Goal: Transaction & Acquisition: Purchase product/service

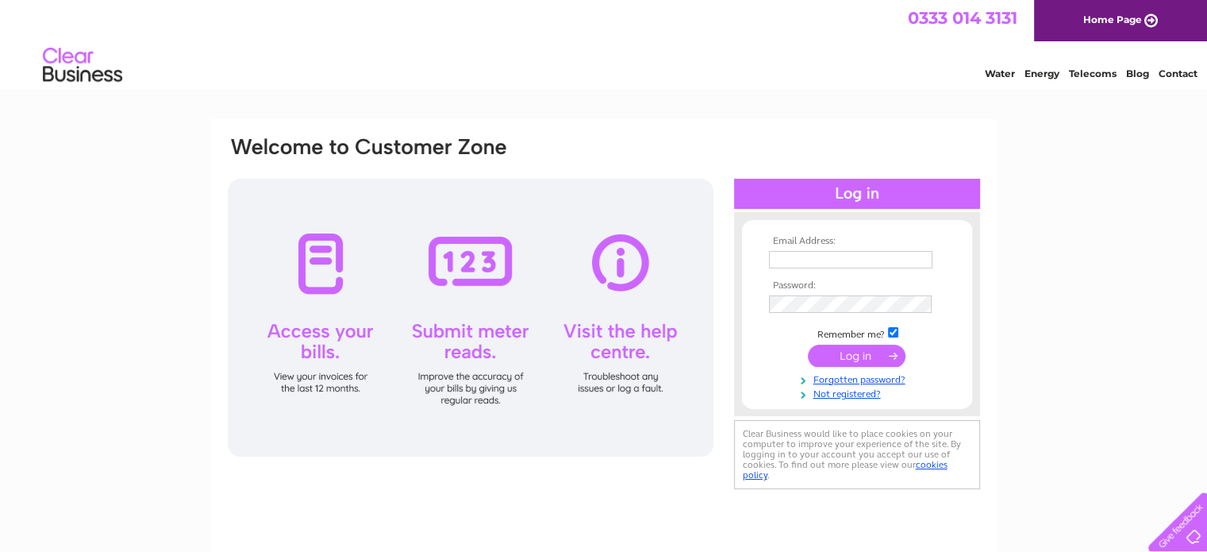
type input "banco@satullo.co.uk"
click at [865, 352] on input "submit" at bounding box center [857, 355] width 98 height 22
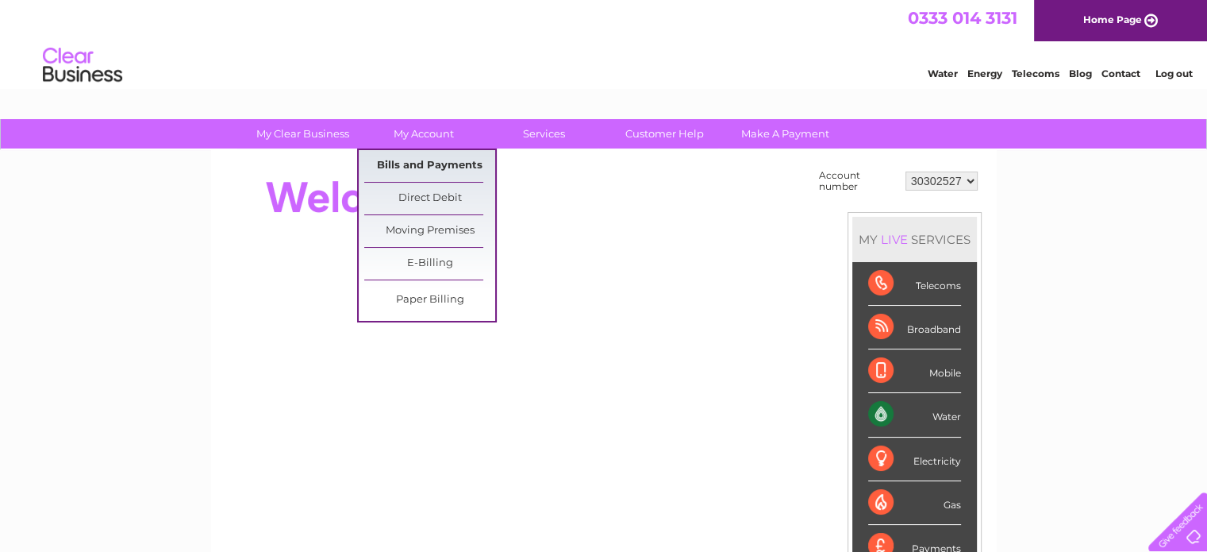
click at [427, 163] on link "Bills and Payments" at bounding box center [429, 166] width 131 height 32
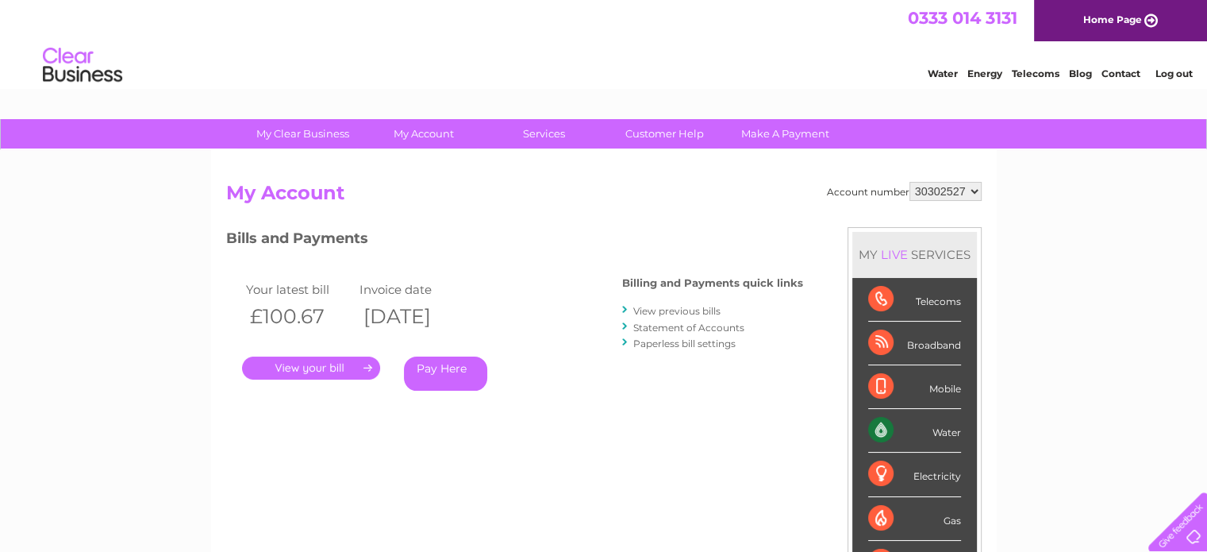
click at [327, 359] on link "." at bounding box center [311, 367] width 138 height 23
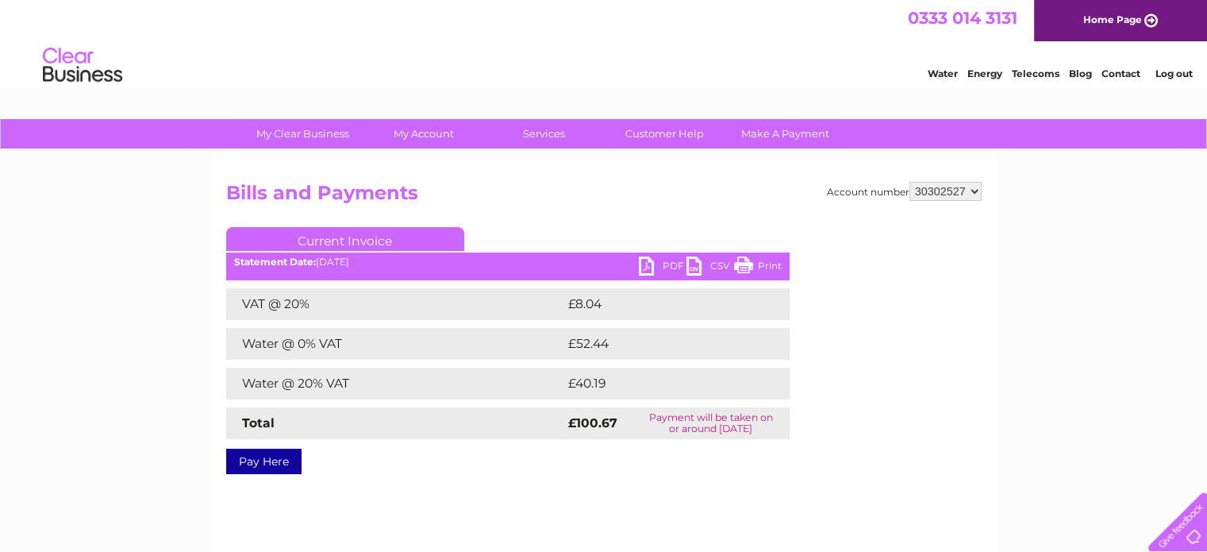
click at [271, 459] on link "Pay Here" at bounding box center [263, 460] width 75 height 25
click at [668, 263] on link "PDF" at bounding box center [663, 267] width 48 height 23
